Goal: Check status: Check status

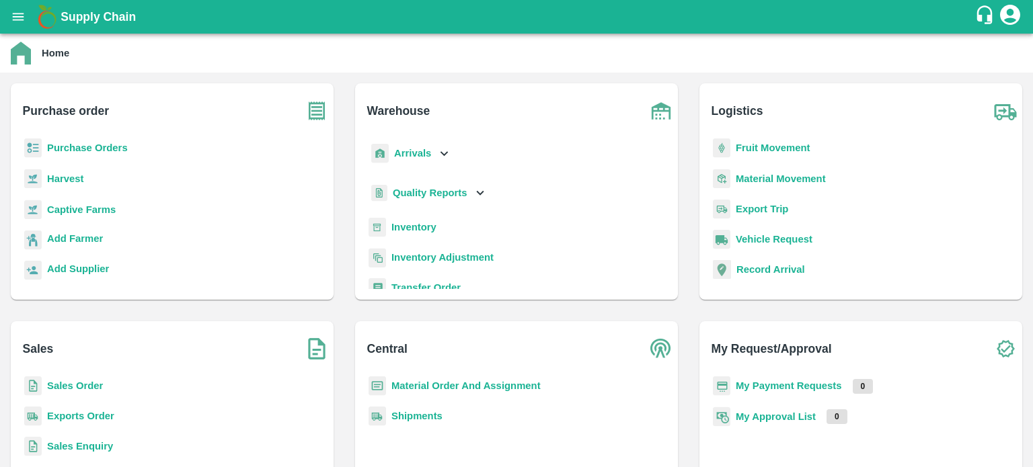
click at [99, 389] on b "Sales Order" at bounding box center [75, 386] width 56 height 11
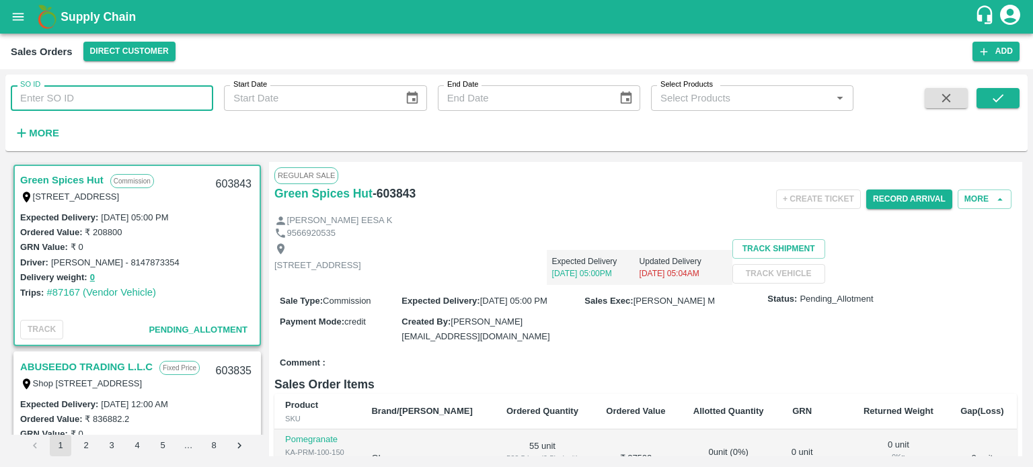
click at [157, 99] on input "SO ID" at bounding box center [112, 98] width 202 height 26
paste input "603751"
type input "603751"
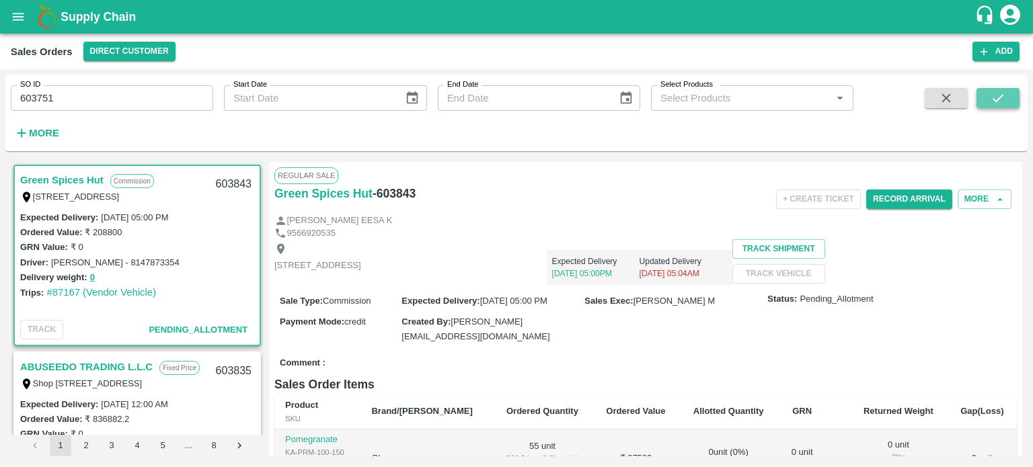
click at [1017, 102] on button "submit" at bounding box center [997, 98] width 43 height 20
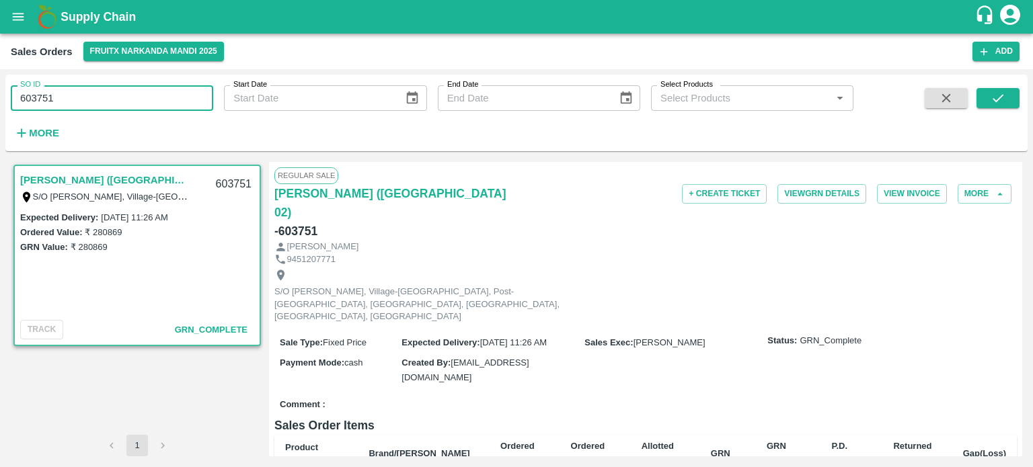
click at [163, 108] on input "603751" at bounding box center [112, 98] width 202 height 26
type input "603747"
click at [988, 97] on button "submit" at bounding box center [997, 98] width 43 height 20
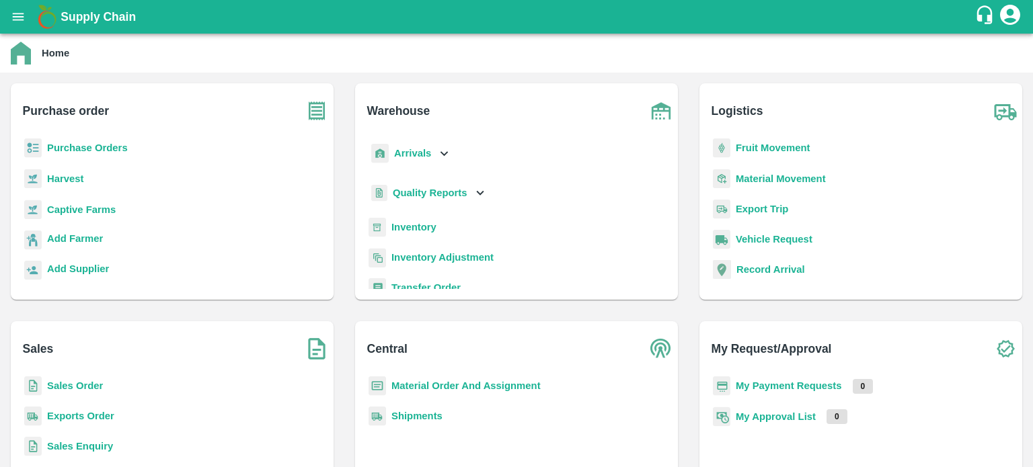
click at [81, 418] on b "Exports Order" at bounding box center [80, 416] width 67 height 11
